Goal: Ask a question

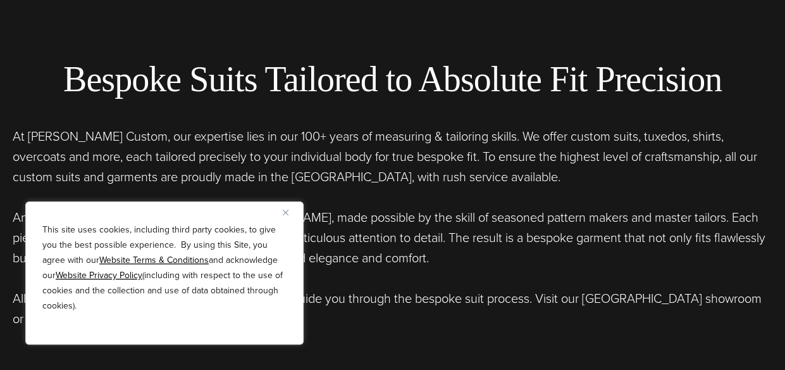
scroll to position [397, 0]
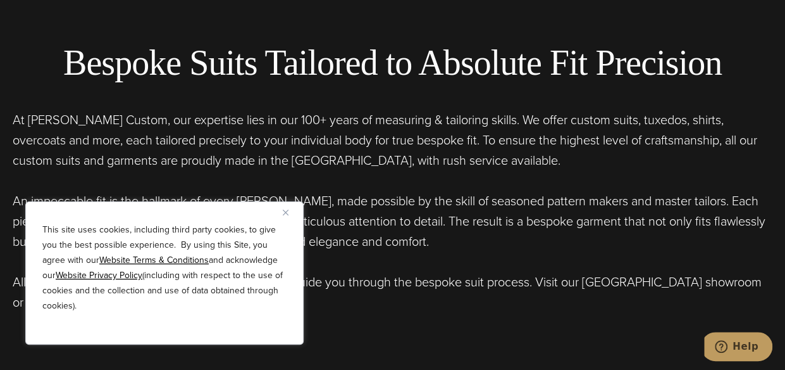
click at [285, 214] on img "Close" at bounding box center [286, 212] width 6 height 6
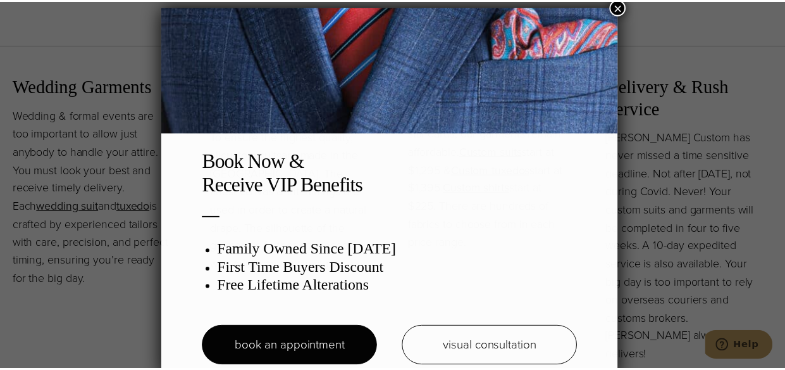
scroll to position [6, 0]
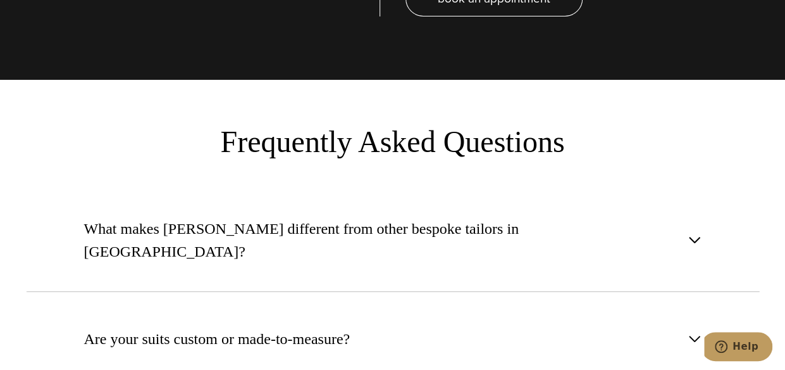
scroll to position [4655, 0]
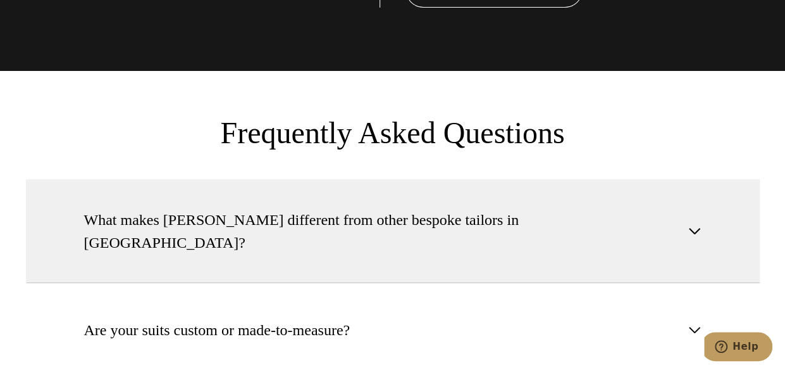
click at [696, 223] on span "button" at bounding box center [694, 230] width 15 height 15
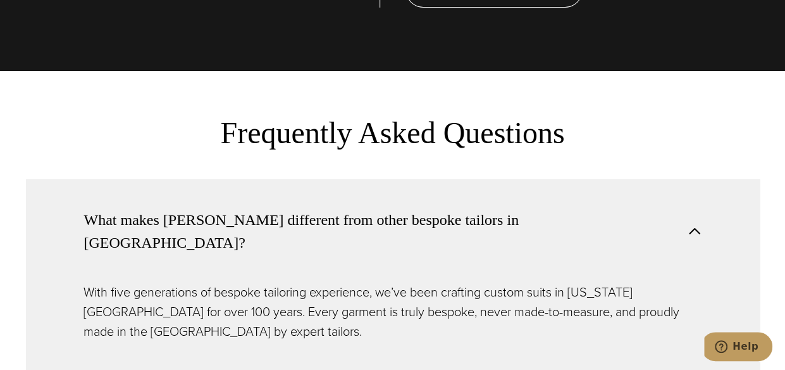
click at [696, 223] on span "button" at bounding box center [694, 230] width 15 height 15
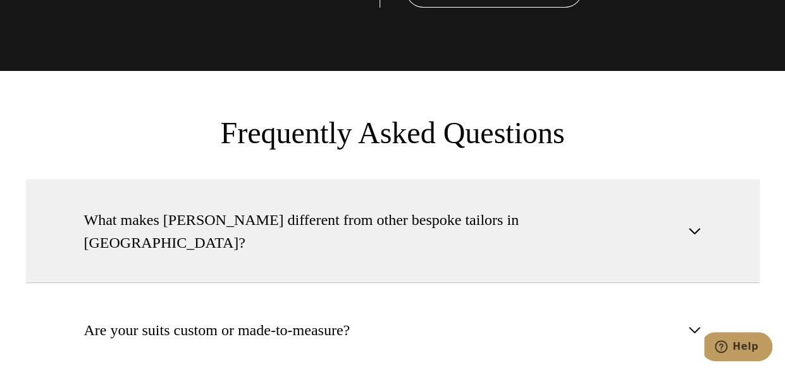
click at [696, 223] on span "button" at bounding box center [694, 230] width 15 height 15
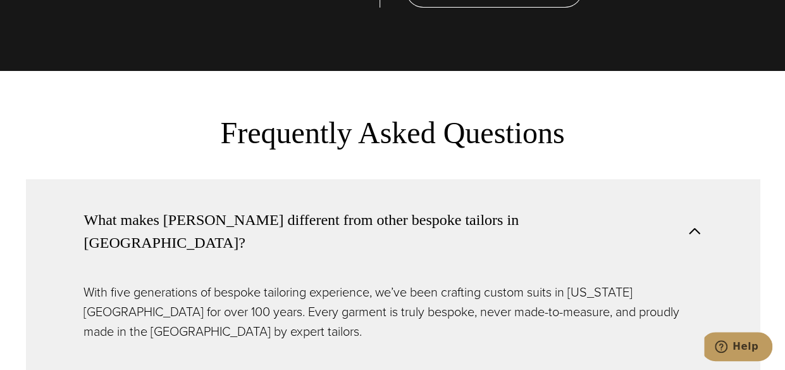
click at [696, 223] on span "button" at bounding box center [694, 230] width 15 height 15
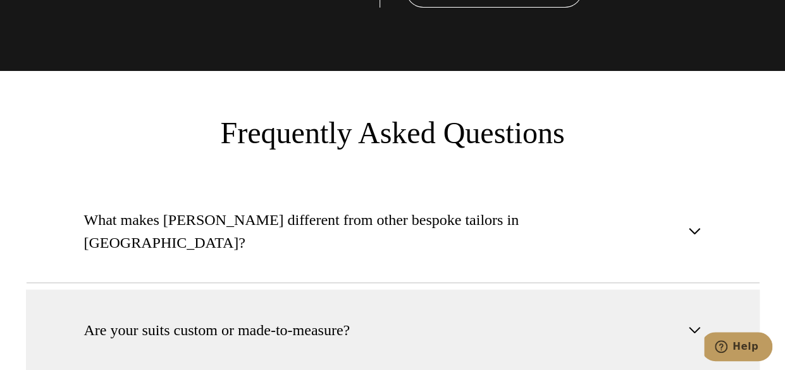
click at [698, 322] on span "button" at bounding box center [694, 329] width 15 height 15
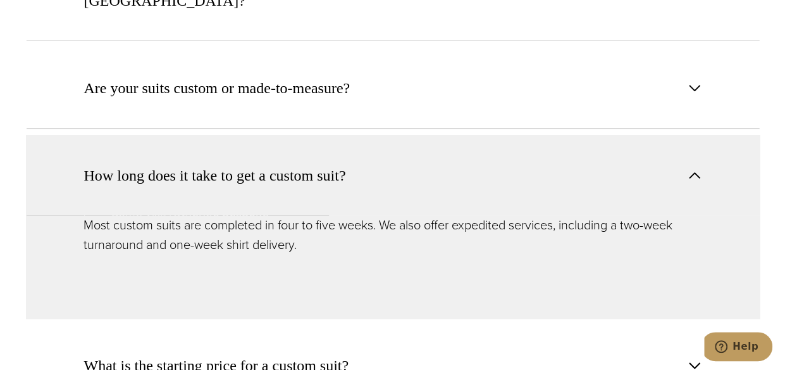
scroll to position [5081, 0]
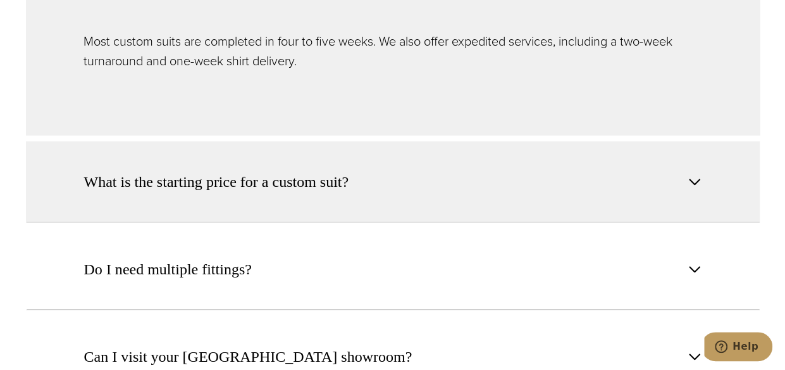
click at [696, 174] on span "button" at bounding box center [694, 181] width 15 height 15
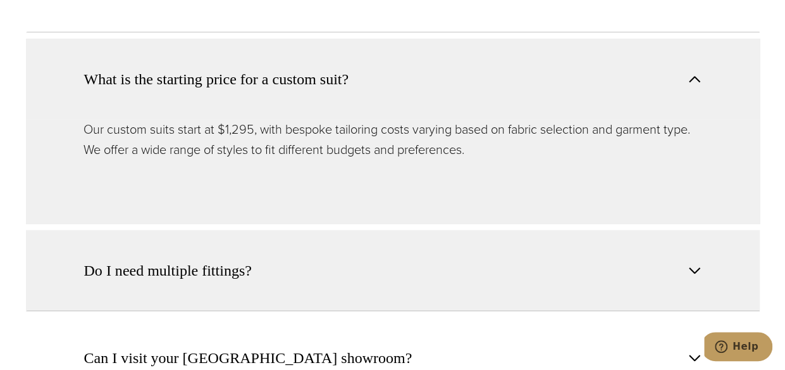
click at [694, 263] on span "button" at bounding box center [694, 270] width 15 height 15
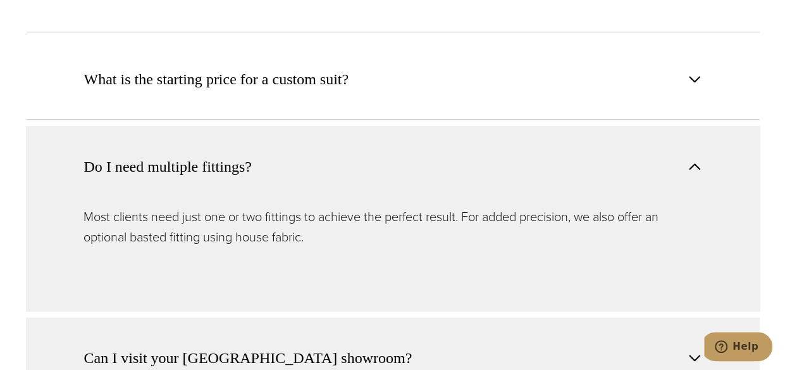
click at [699, 317] on button "Can I visit your [GEOGRAPHIC_DATA] showroom?" at bounding box center [393, 357] width 734 height 81
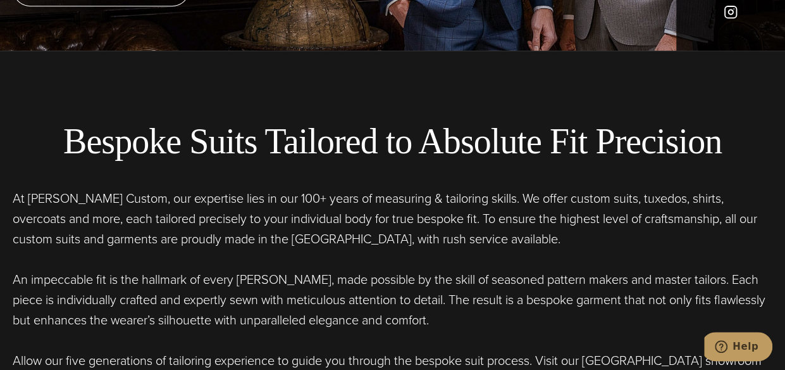
scroll to position [115, 0]
